Goal: Entertainment & Leisure: Consume media (video, audio)

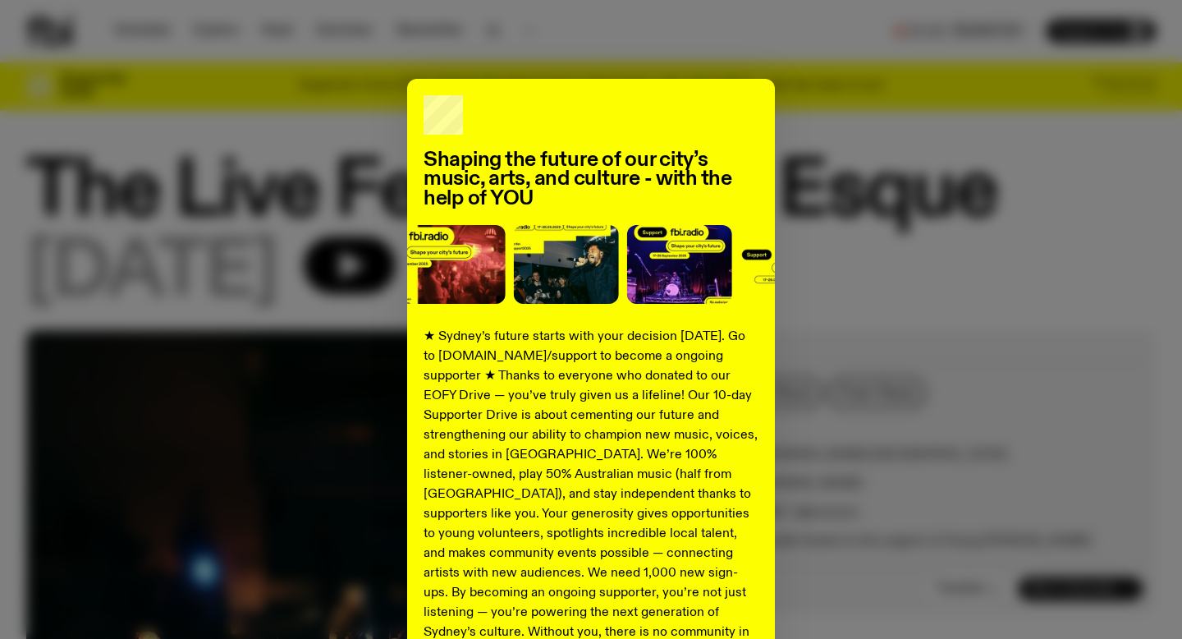
click at [934, 126] on div "Shaping the future of our city’s music, arts, and culture - with the help of YO…" at bounding box center [591, 416] width 1130 height 675
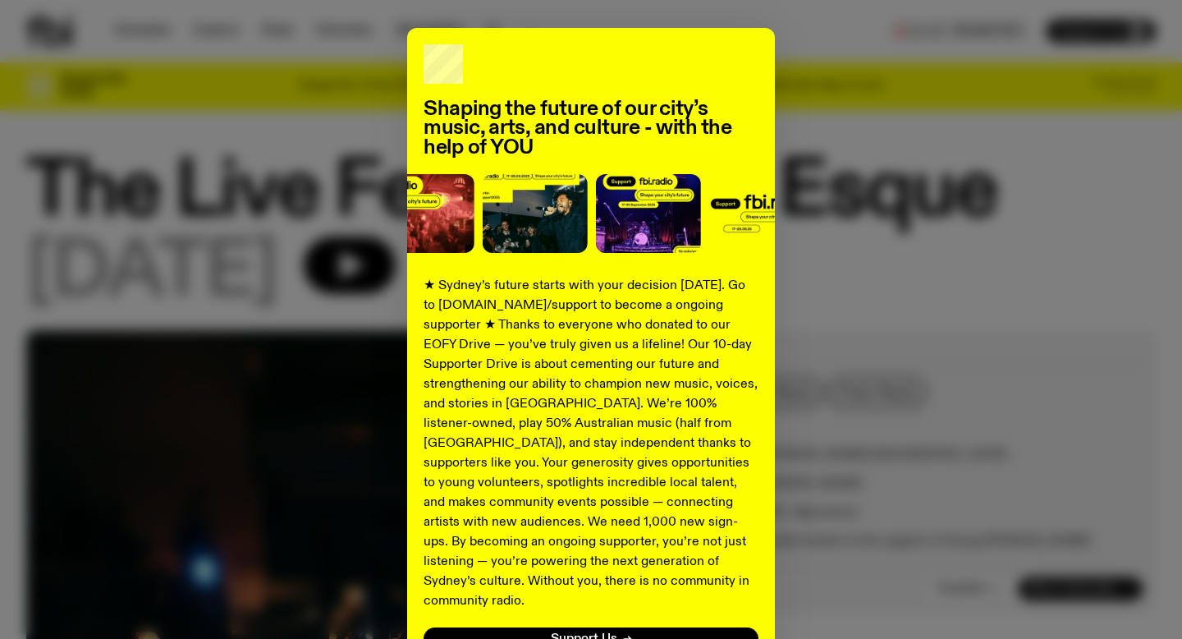
scroll to position [173, 0]
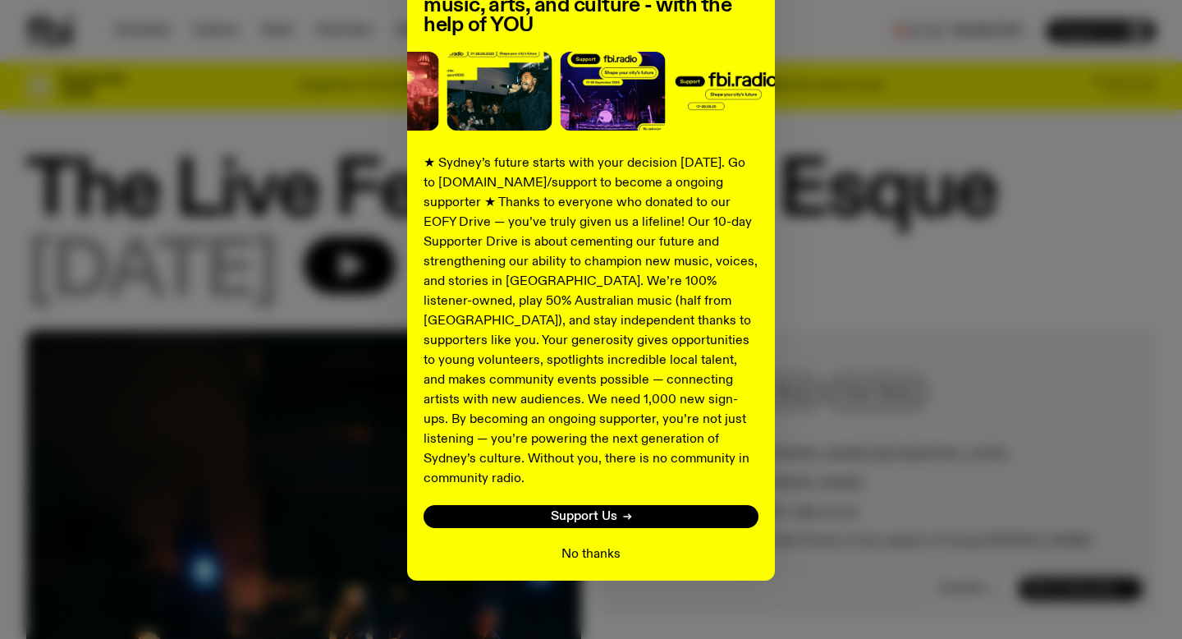
click at [575, 544] on button "No thanks" at bounding box center [591, 554] width 59 height 20
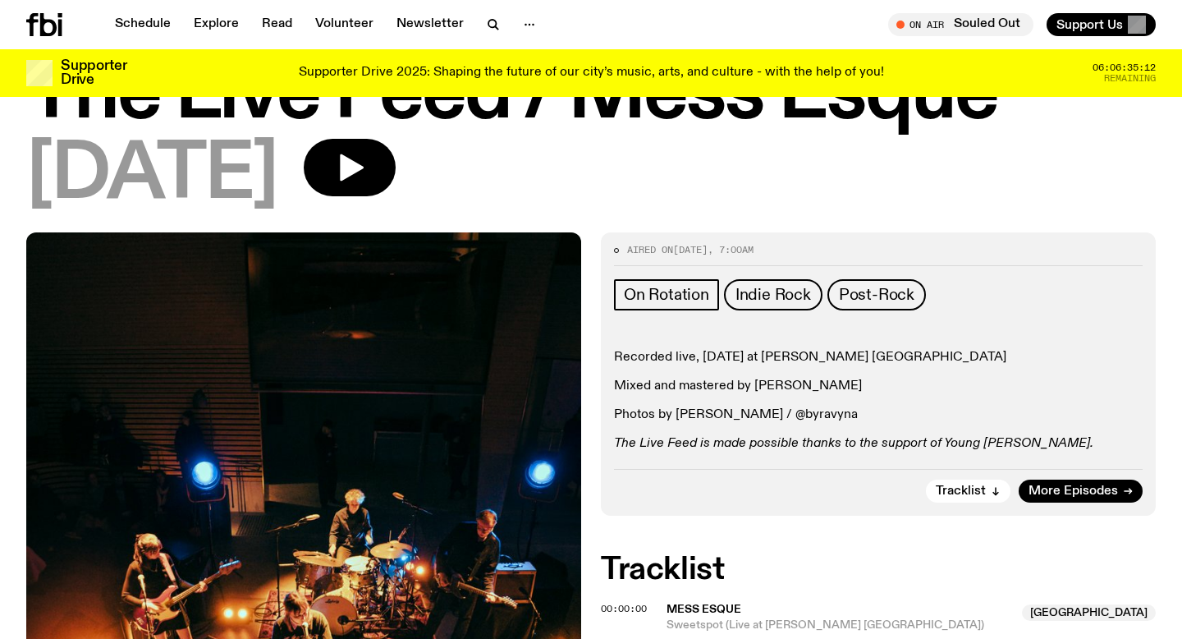
scroll to position [0, 0]
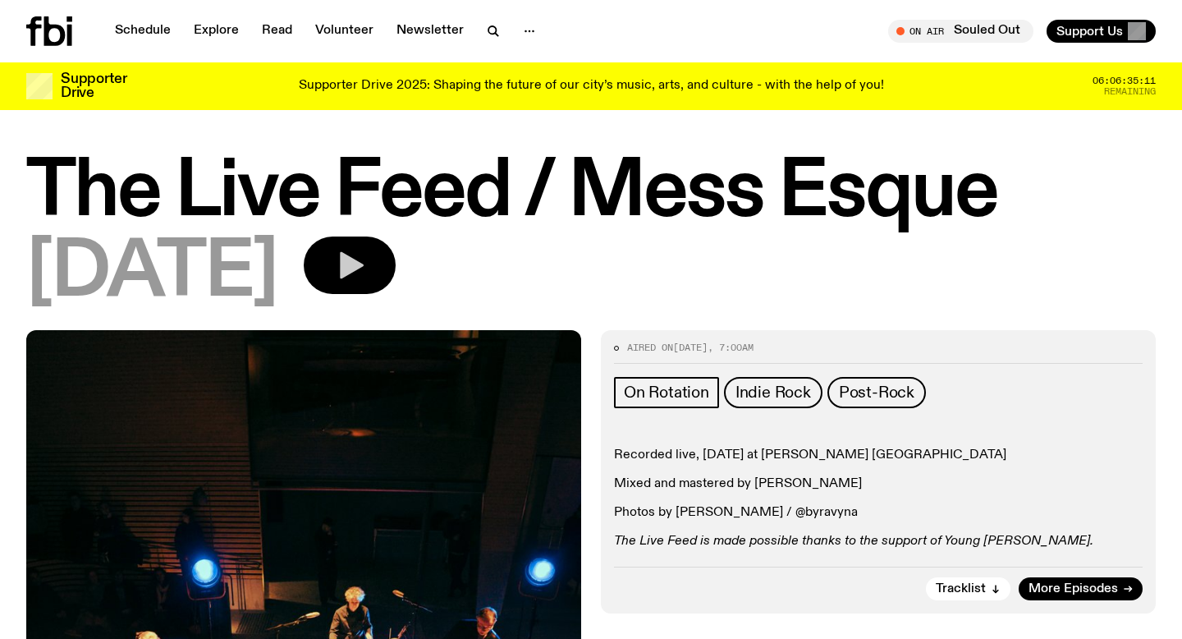
click at [366, 277] on icon "button" at bounding box center [349, 265] width 33 height 33
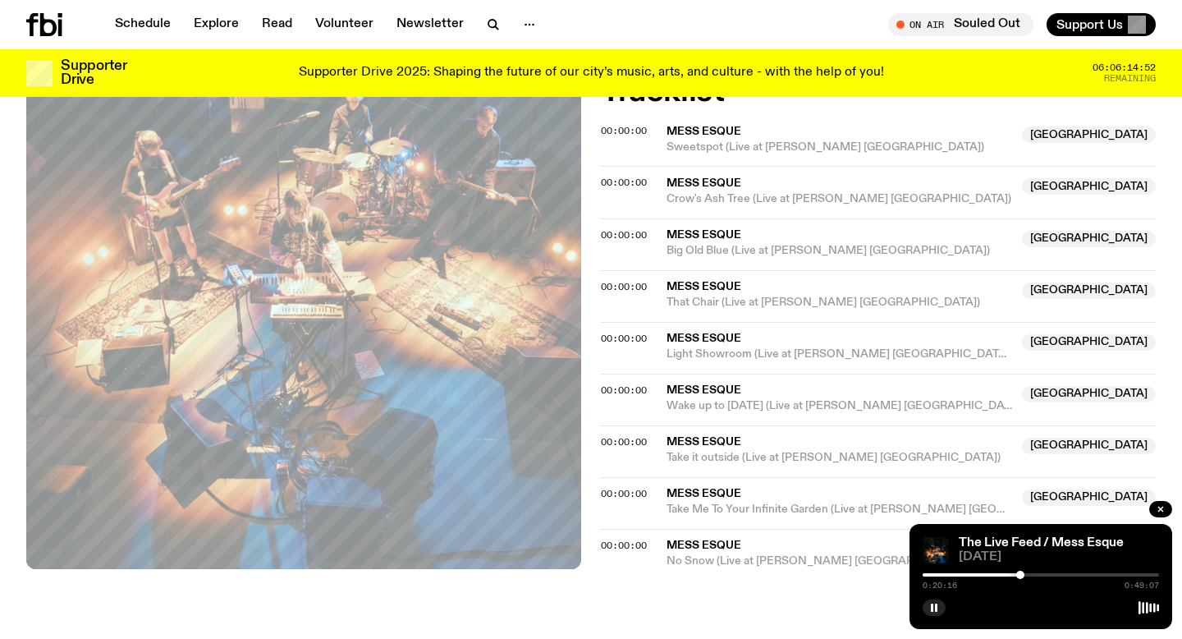
scroll to position [563, 0]
click at [938, 603] on icon "button" at bounding box center [934, 608] width 10 height 10
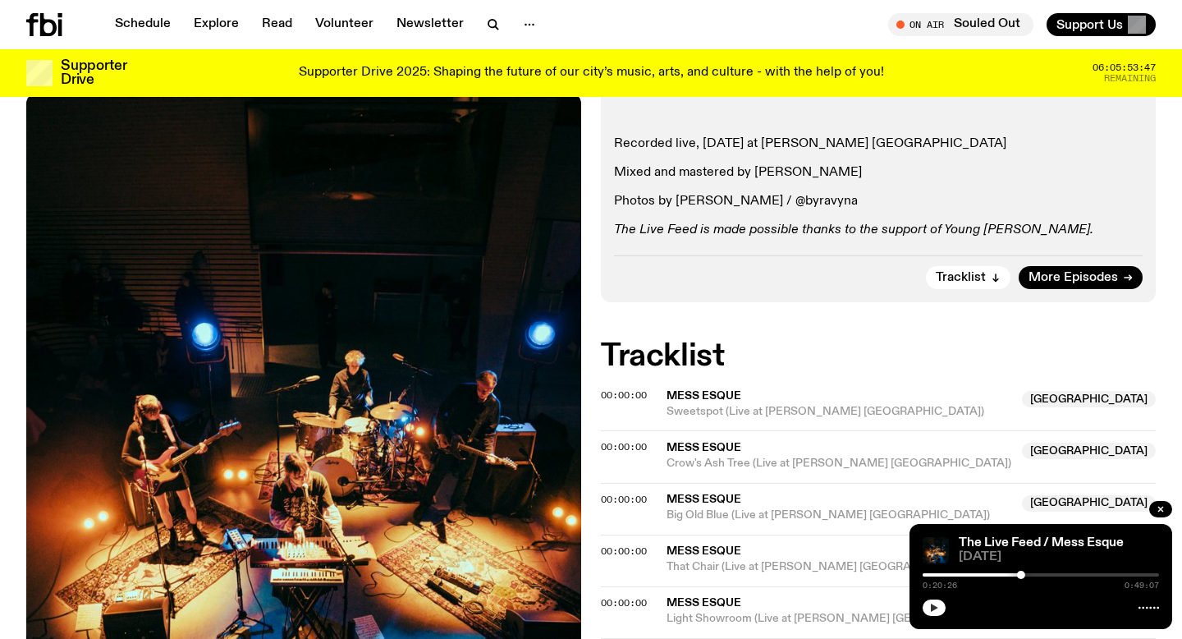
scroll to position [259, 0]
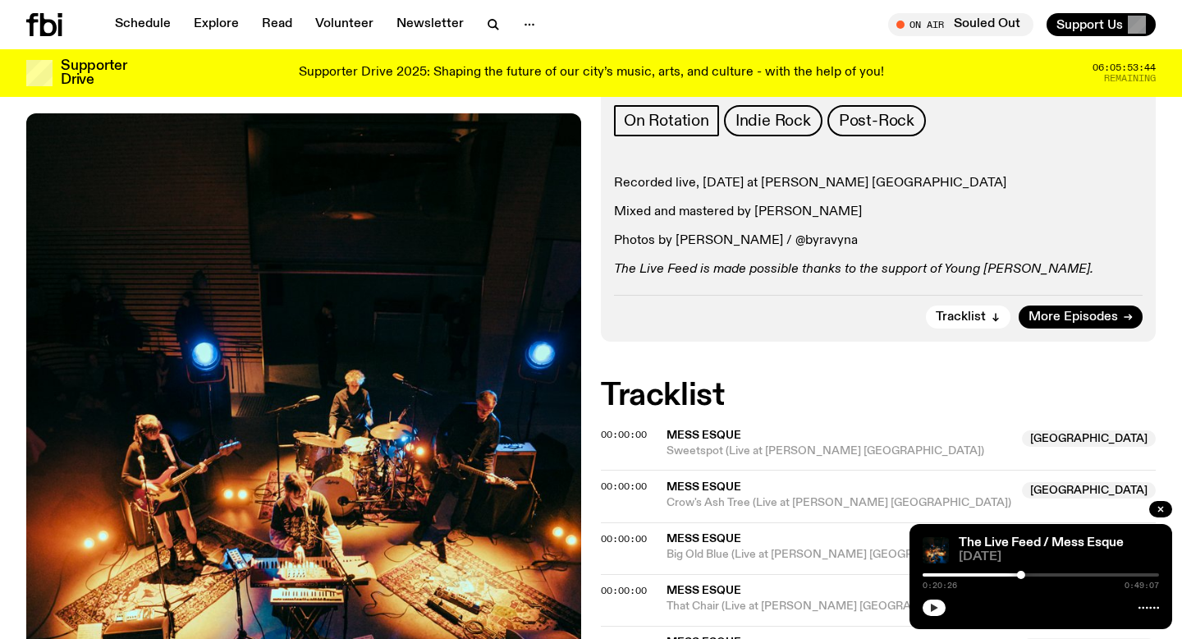
click at [927, 608] on button "button" at bounding box center [934, 607] width 23 height 16
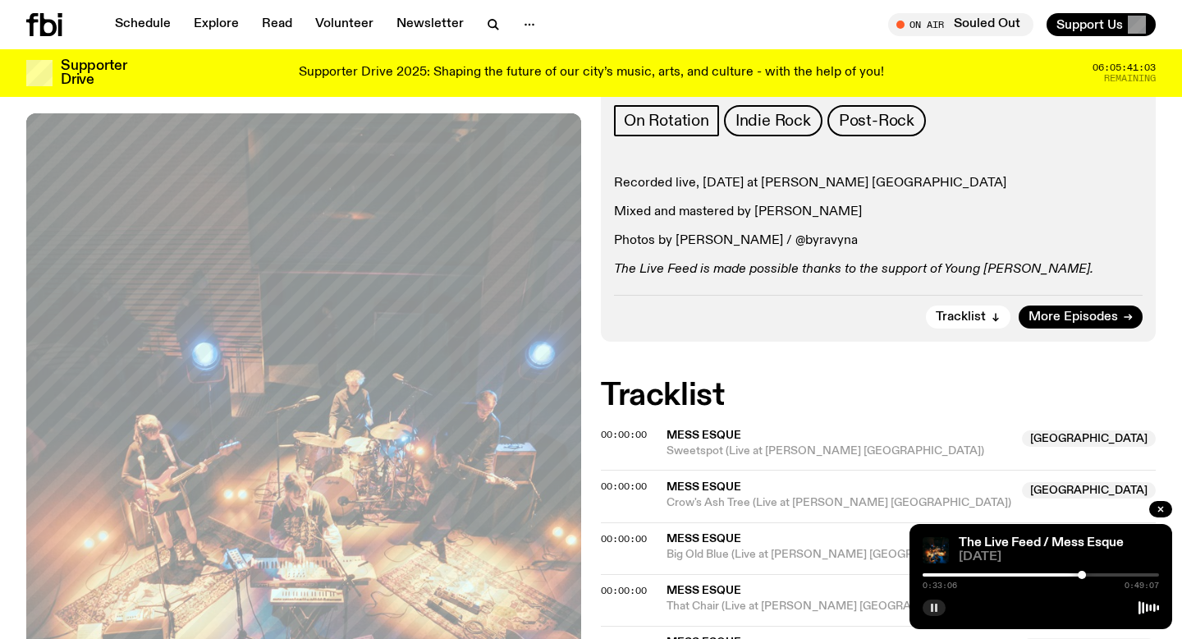
click at [933, 605] on icon "button" at bounding box center [934, 608] width 10 height 10
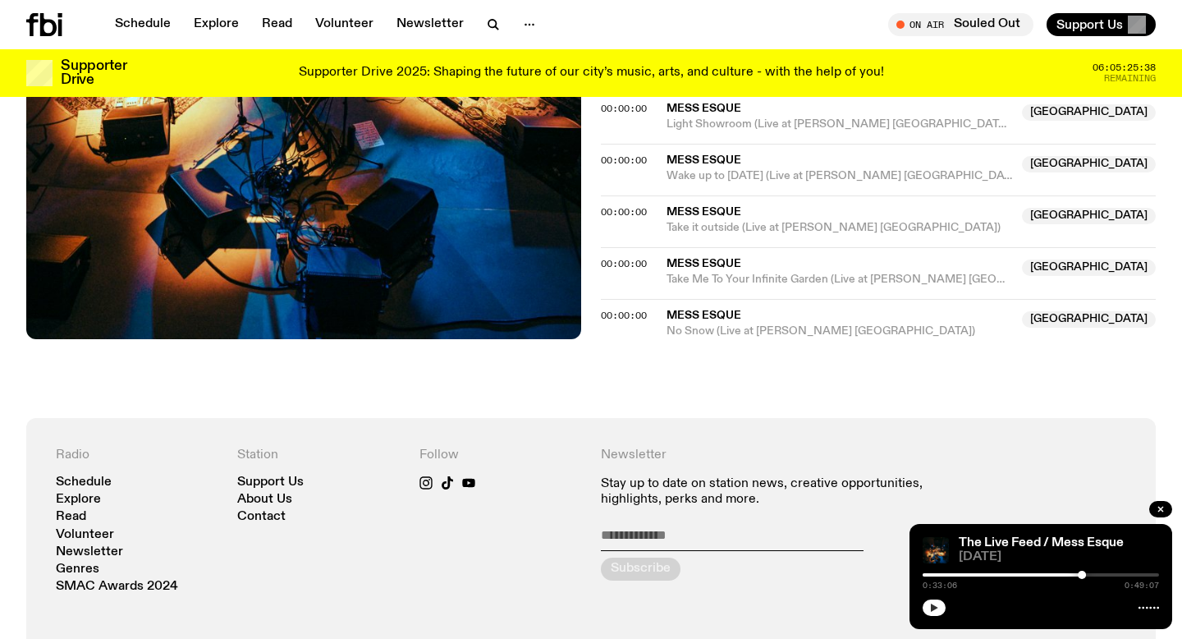
scroll to position [820, 0]
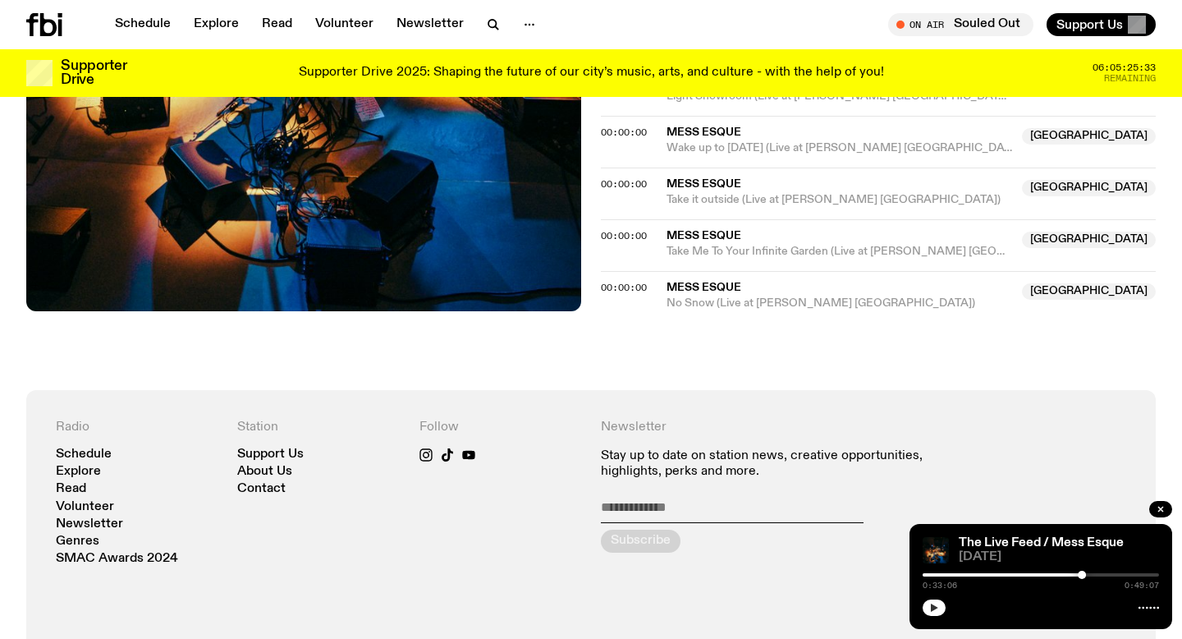
click at [934, 610] on icon "button" at bounding box center [934, 608] width 10 height 10
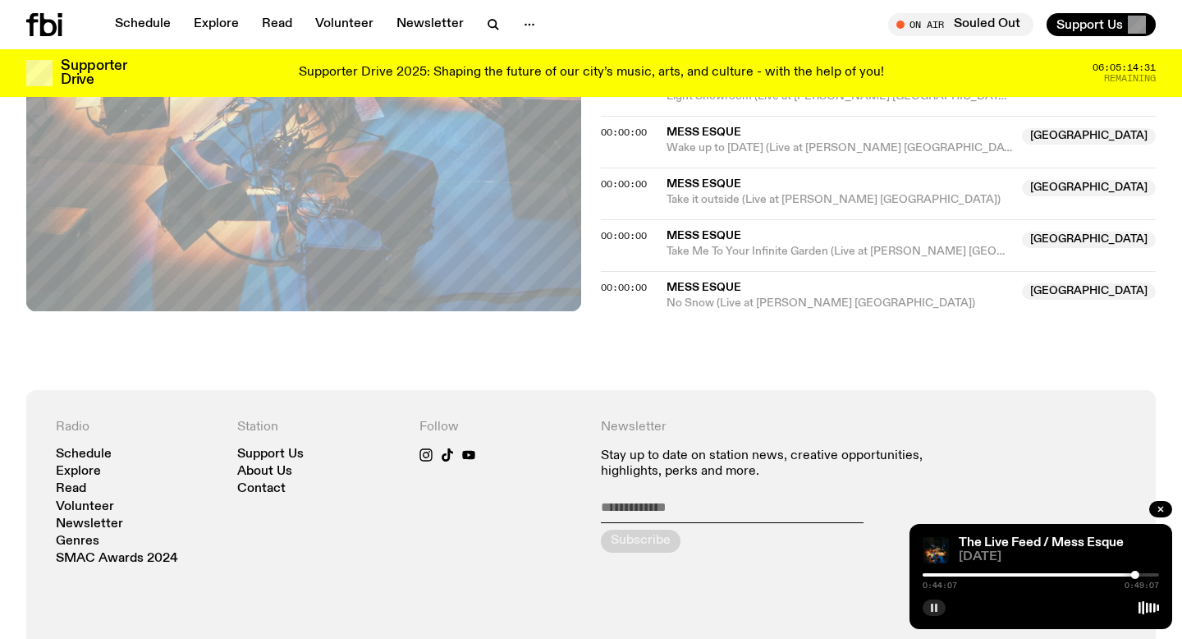
click at [934, 611] on icon "button" at bounding box center [934, 608] width 10 height 10
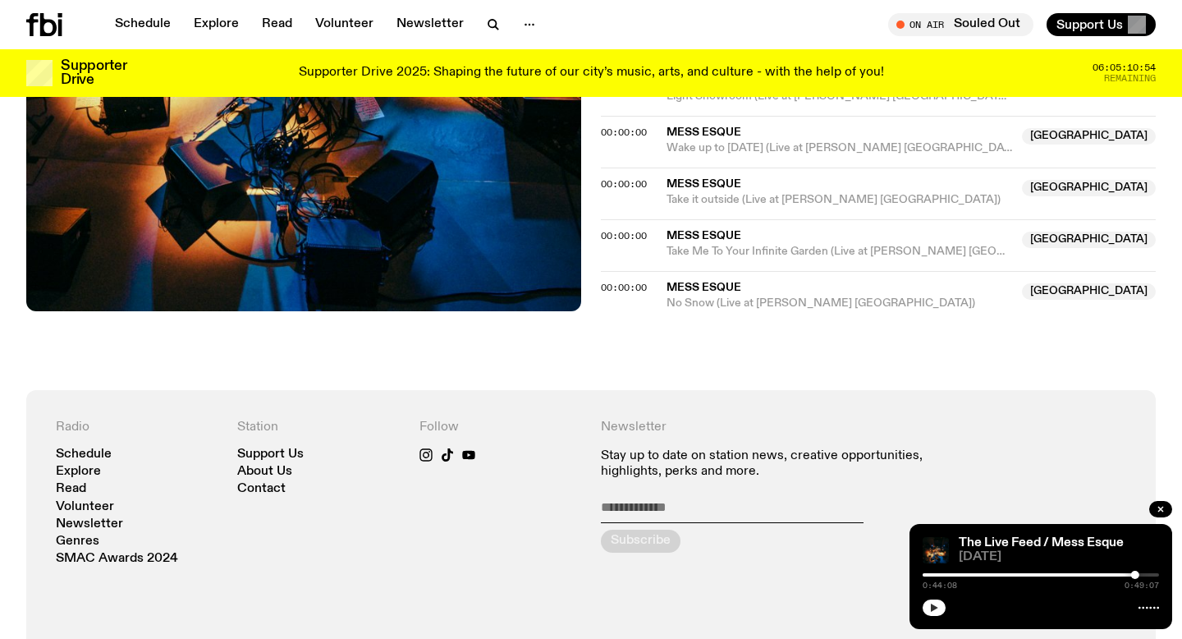
click at [934, 611] on icon "button" at bounding box center [934, 608] width 10 height 10
